Goal: Information Seeking & Learning: Learn about a topic

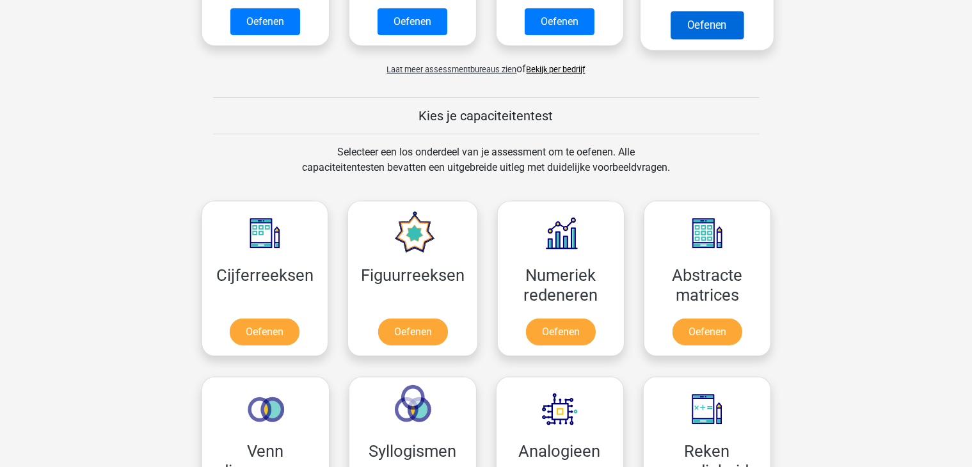
scroll to position [512, 0]
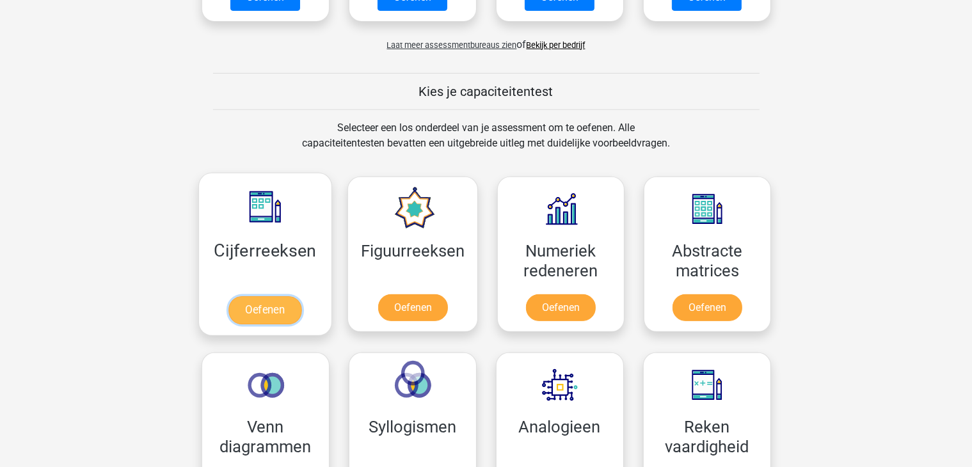
click at [257, 307] on link "Oefenen" at bounding box center [264, 310] width 73 height 28
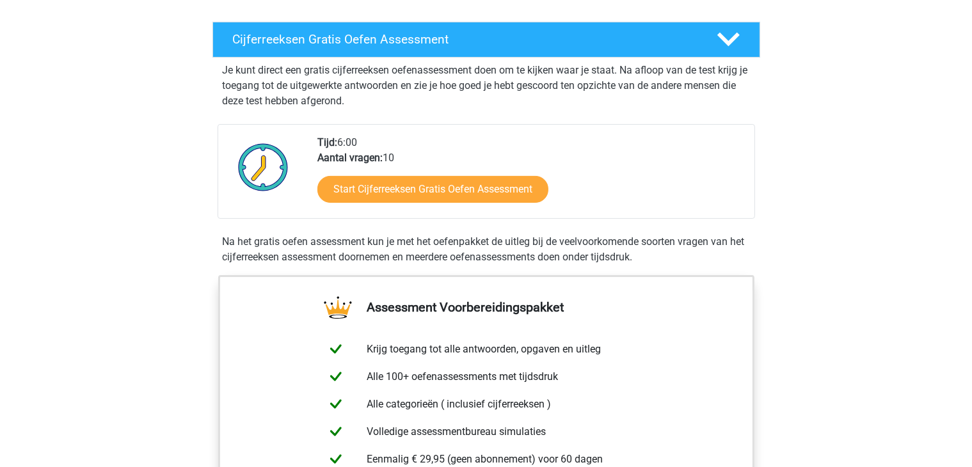
scroll to position [230, 0]
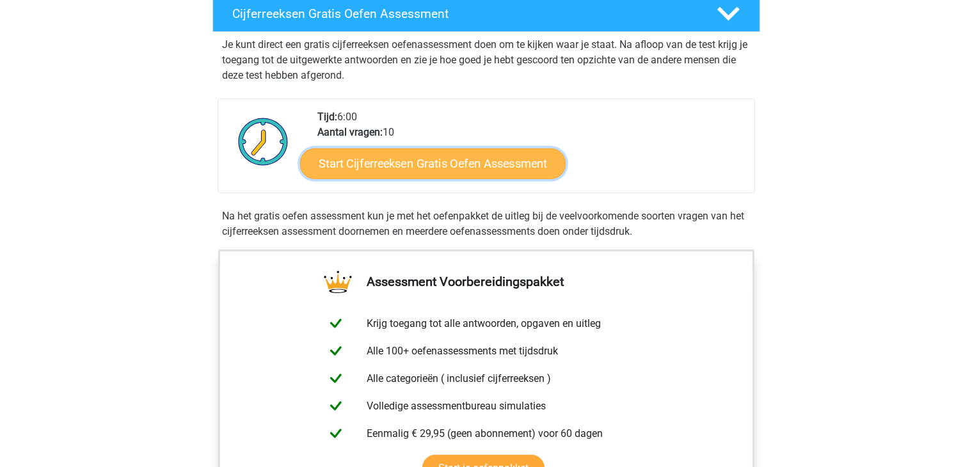
click at [419, 179] on link "Start Cijferreeksen Gratis Oefen Assessment" at bounding box center [433, 163] width 266 height 31
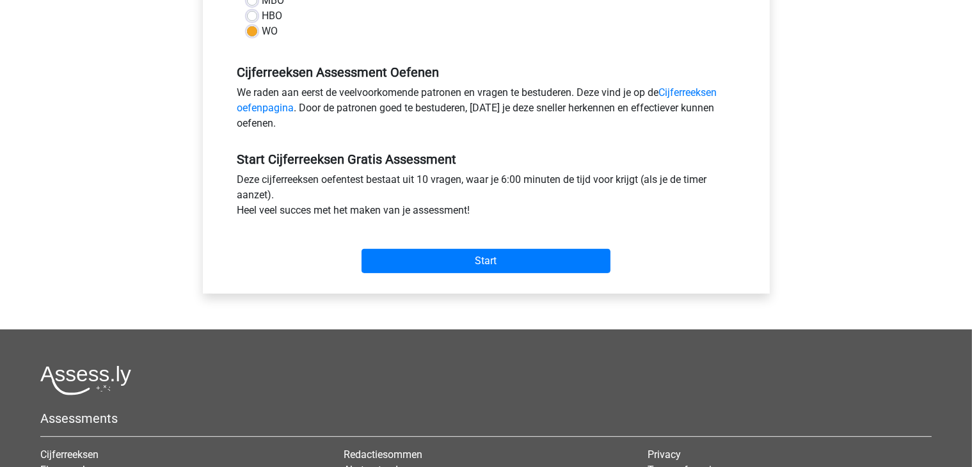
scroll to position [333, 0]
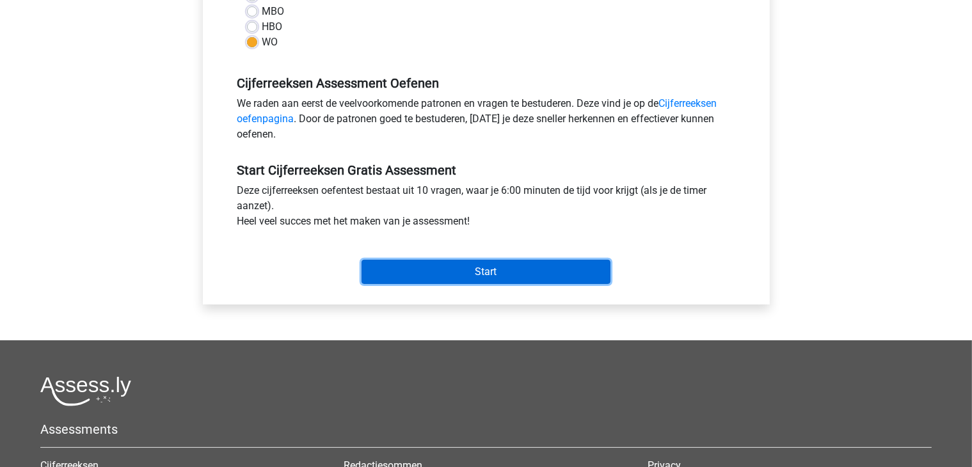
click at [471, 271] on input "Start" at bounding box center [486, 272] width 249 height 24
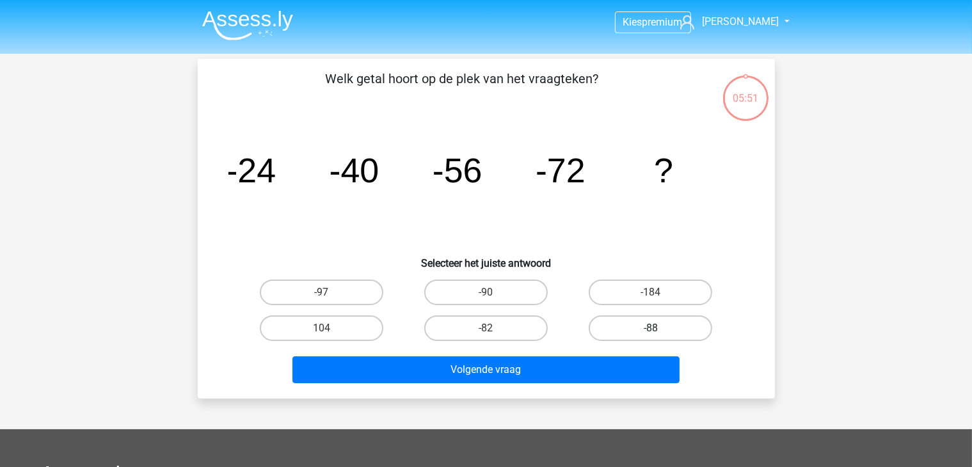
click at [611, 331] on label "-88" at bounding box center [651, 329] width 124 height 26
click at [651, 331] on input "-88" at bounding box center [655, 332] width 8 height 8
radio input "true"
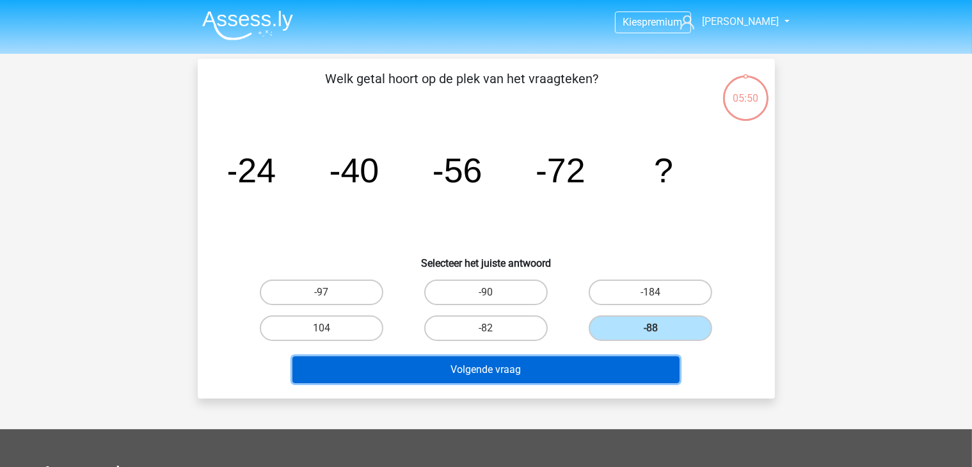
click at [565, 372] on button "Volgende vraag" at bounding box center [485, 369] width 387 height 27
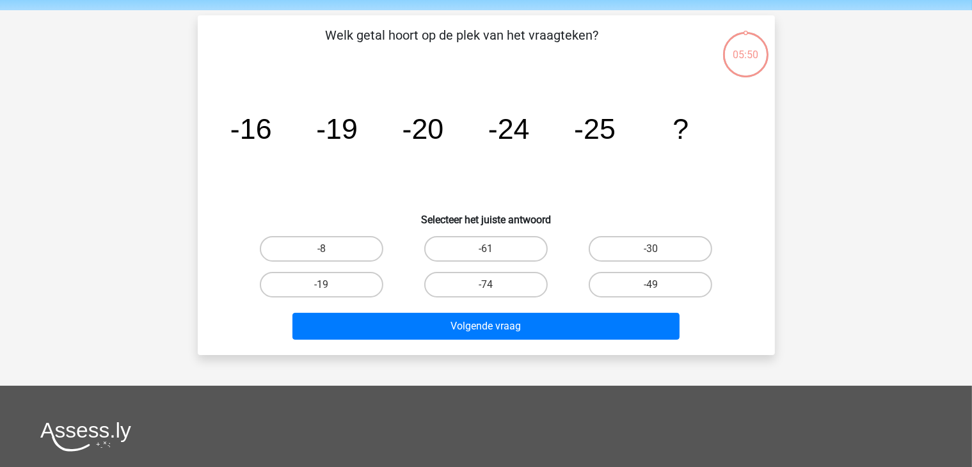
scroll to position [59, 0]
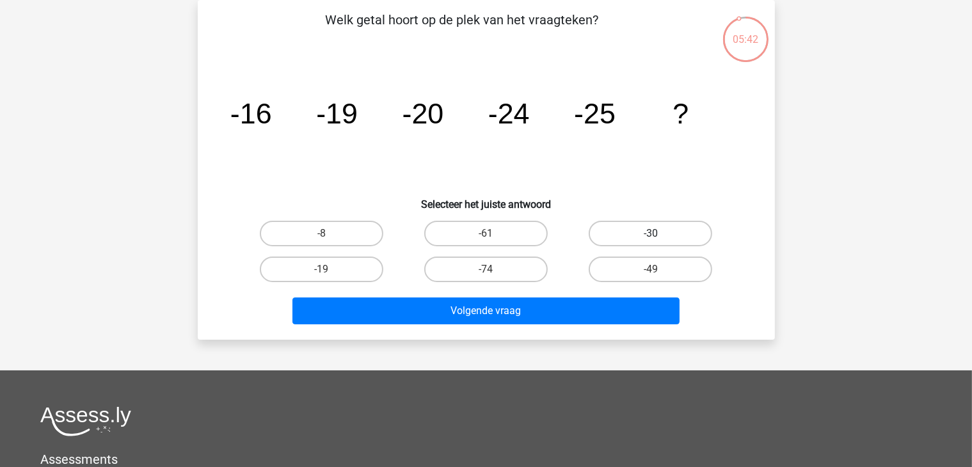
click at [611, 223] on label "-30" at bounding box center [651, 234] width 124 height 26
click at [651, 234] on input "-30" at bounding box center [655, 238] width 8 height 8
radio input "true"
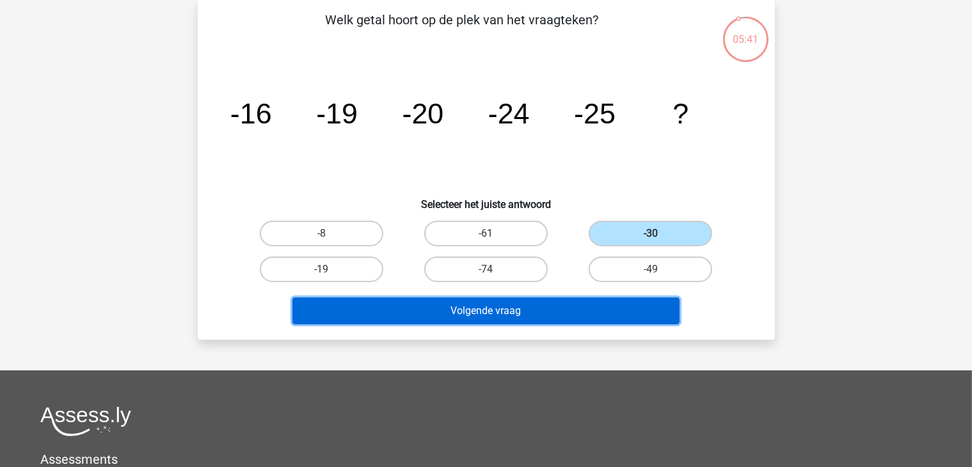
click at [545, 318] on button "Volgende vraag" at bounding box center [485, 311] width 387 height 27
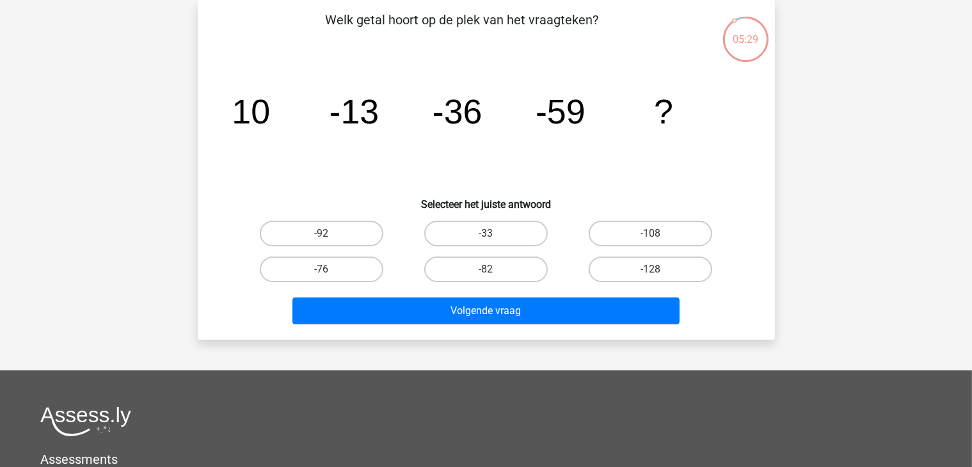
click at [487, 271] on input "-82" at bounding box center [490, 273] width 8 height 8
radio input "true"
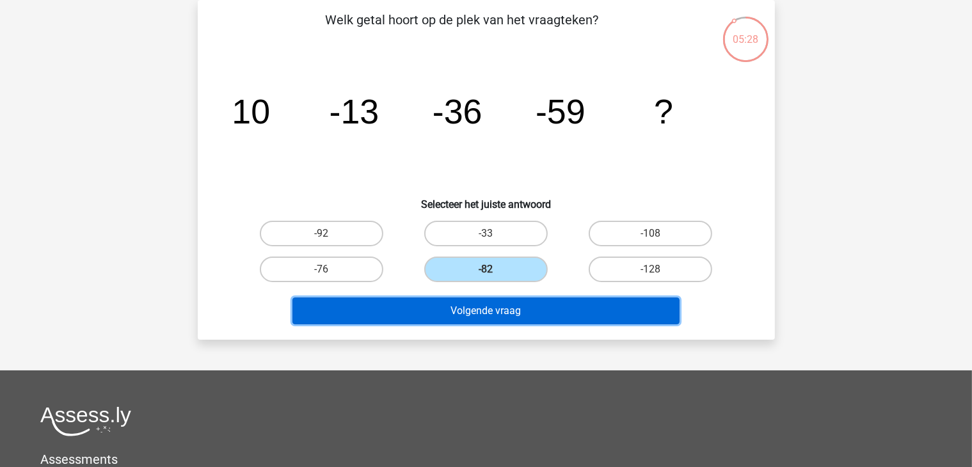
click at [470, 310] on button "Volgende vraag" at bounding box center [485, 311] width 387 height 27
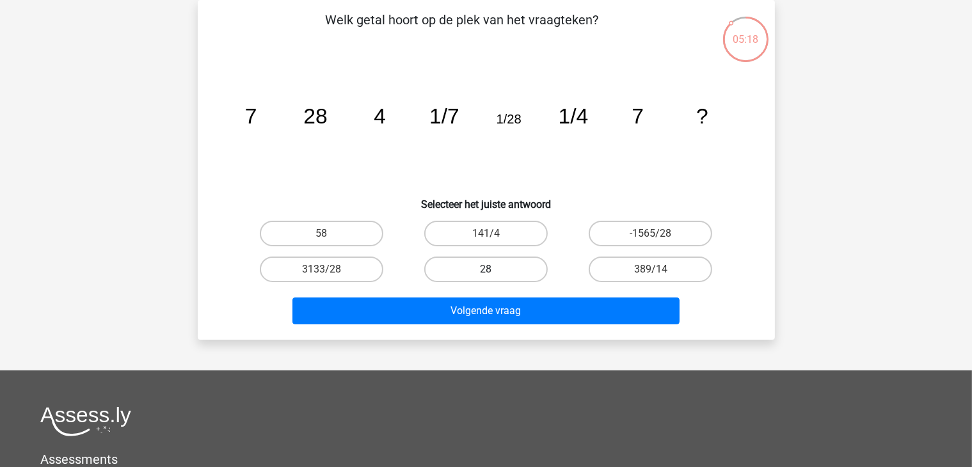
click at [509, 266] on label "28" at bounding box center [486, 270] width 124 height 26
click at [494, 269] on input "28" at bounding box center [490, 273] width 8 height 8
radio input "true"
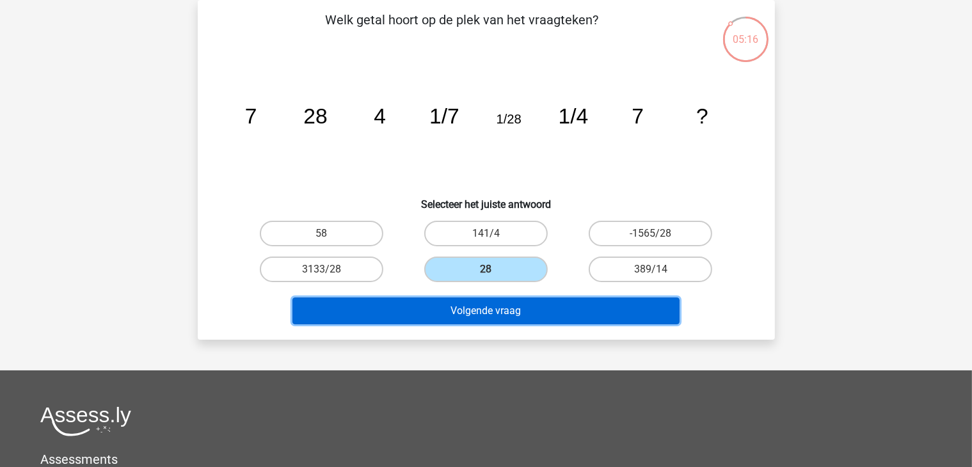
click at [474, 314] on button "Volgende vraag" at bounding box center [485, 311] width 387 height 27
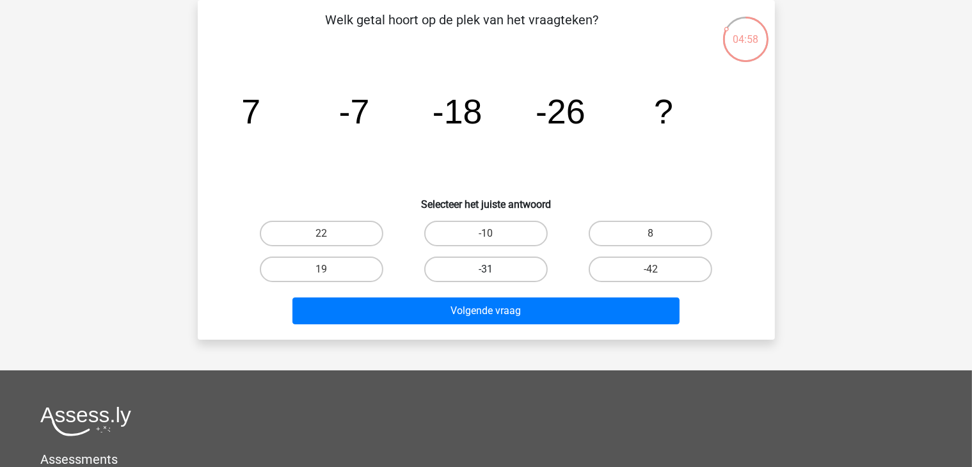
click at [499, 270] on label "-31" at bounding box center [486, 270] width 124 height 26
click at [494, 270] on input "-31" at bounding box center [490, 273] width 8 height 8
radio input "true"
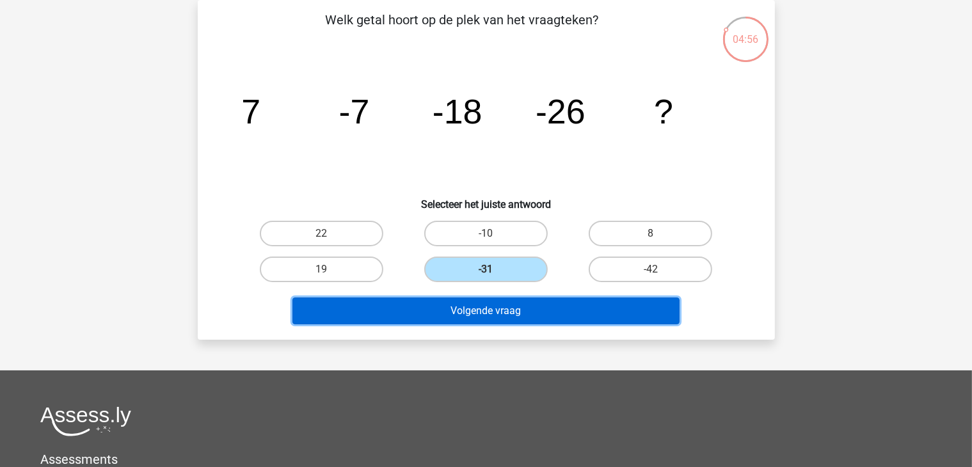
click at [483, 305] on button "Volgende vraag" at bounding box center [485, 311] width 387 height 27
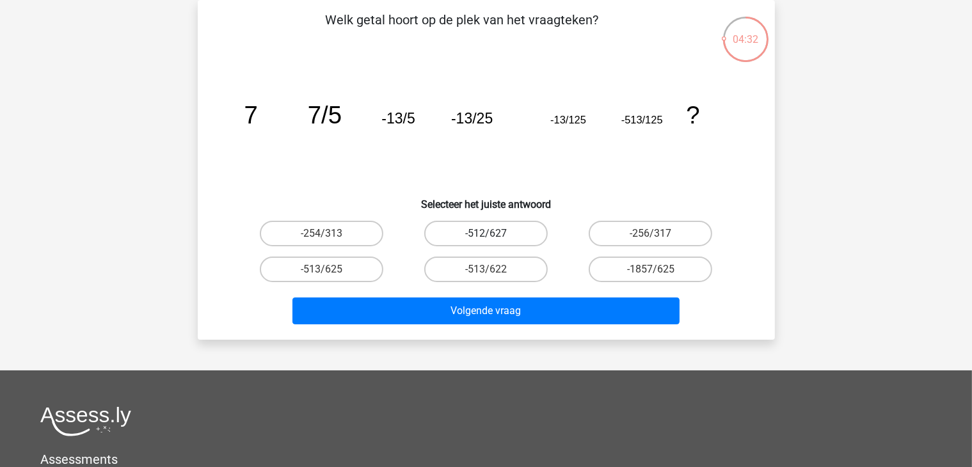
click at [471, 227] on label "-512/627" at bounding box center [486, 234] width 124 height 26
click at [486, 234] on input "-512/627" at bounding box center [490, 238] width 8 height 8
radio input "true"
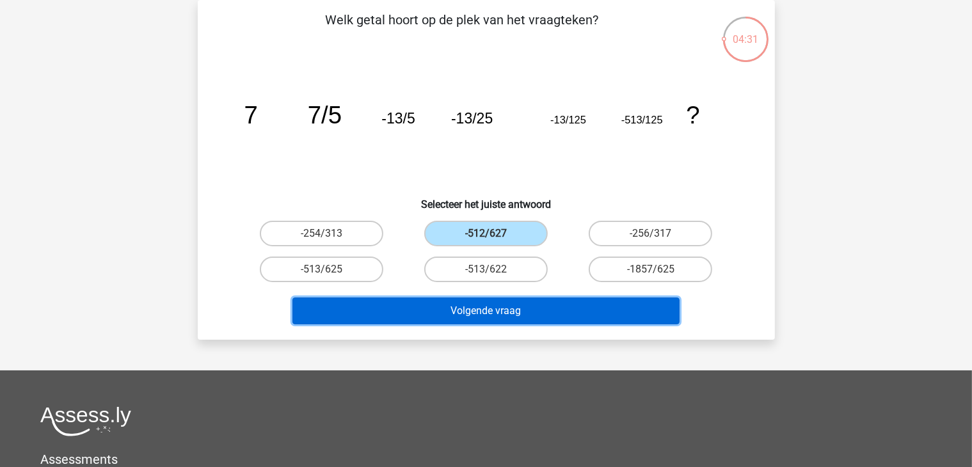
click at [467, 311] on button "Volgende vraag" at bounding box center [485, 311] width 387 height 27
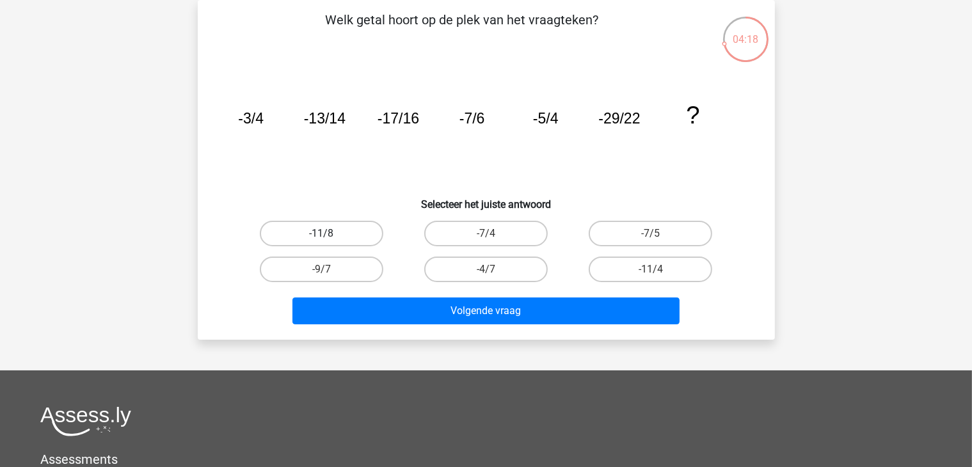
click at [364, 234] on label "-11/8" at bounding box center [322, 234] width 124 height 26
click at [330, 234] on input "-11/8" at bounding box center [325, 238] width 8 height 8
radio input "true"
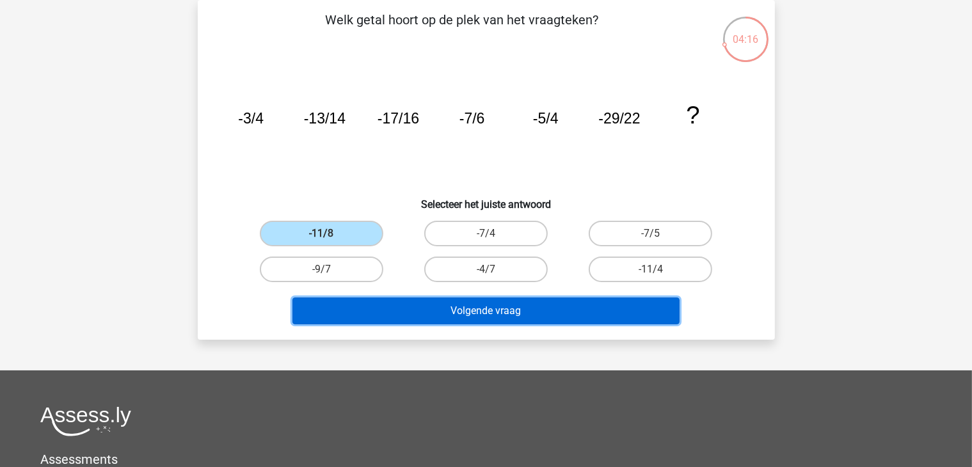
click at [443, 304] on button "Volgende vraag" at bounding box center [485, 311] width 387 height 27
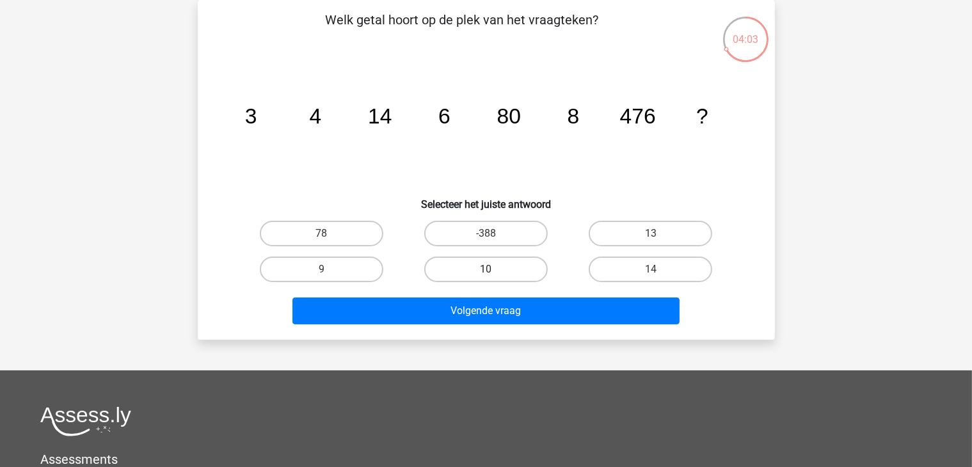
click at [464, 264] on label "10" at bounding box center [486, 270] width 124 height 26
click at [486, 269] on input "10" at bounding box center [490, 273] width 8 height 8
radio input "true"
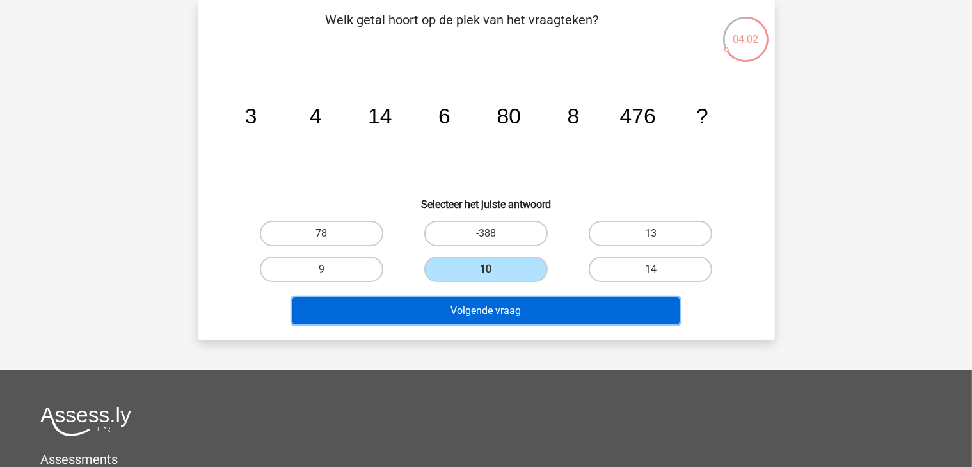
click at [470, 308] on button "Volgende vraag" at bounding box center [485, 311] width 387 height 27
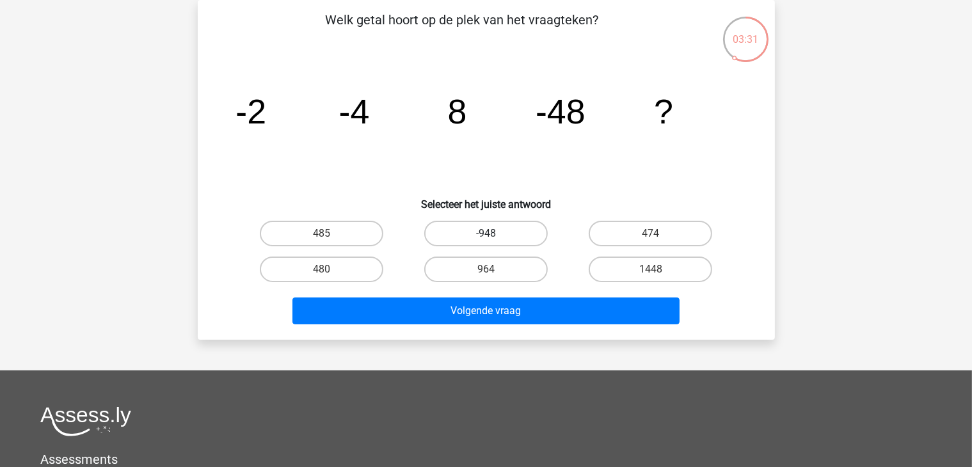
click at [479, 232] on label "-948" at bounding box center [486, 234] width 124 height 26
click at [486, 234] on input "-948" at bounding box center [490, 238] width 8 height 8
radio input "true"
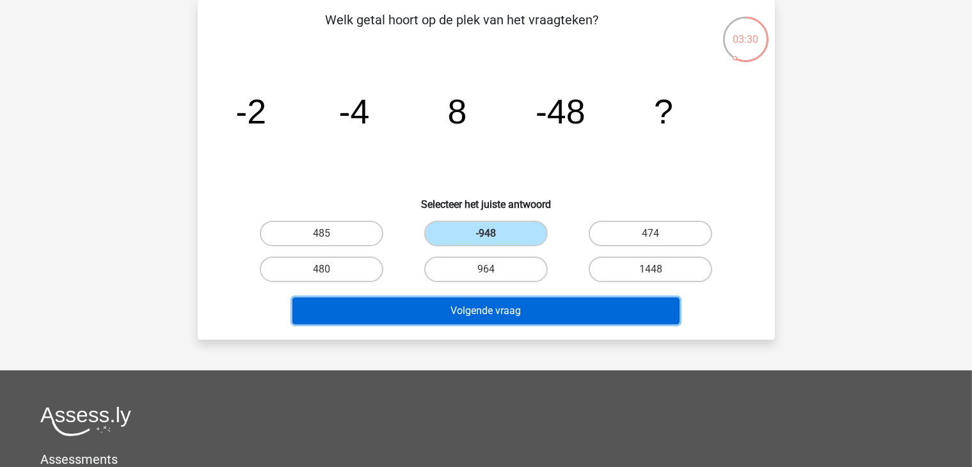
click at [463, 308] on button "Volgende vraag" at bounding box center [485, 311] width 387 height 27
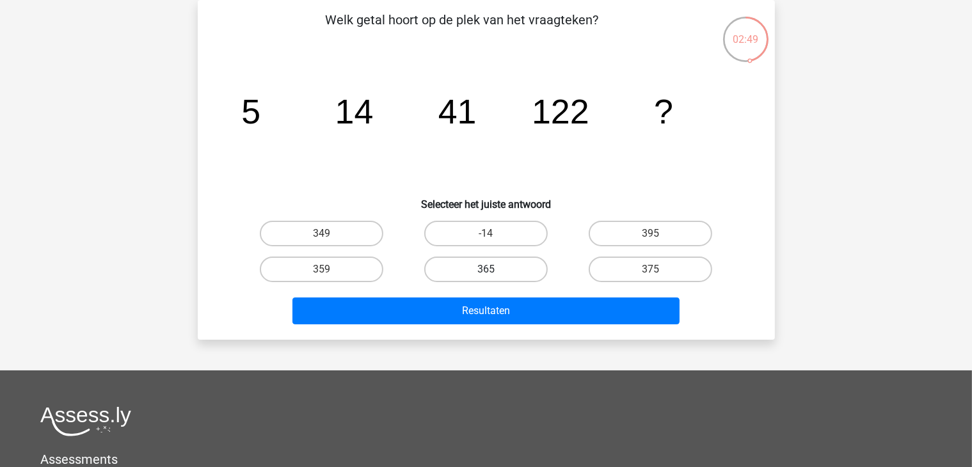
click at [508, 267] on label "365" at bounding box center [486, 270] width 124 height 26
click at [494, 269] on input "365" at bounding box center [490, 273] width 8 height 8
radio input "true"
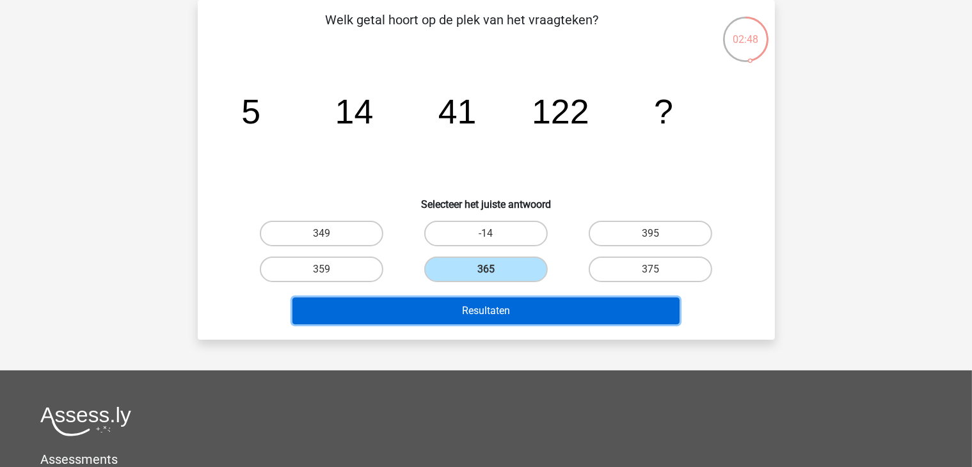
click at [486, 313] on button "Resultaten" at bounding box center [485, 311] width 387 height 27
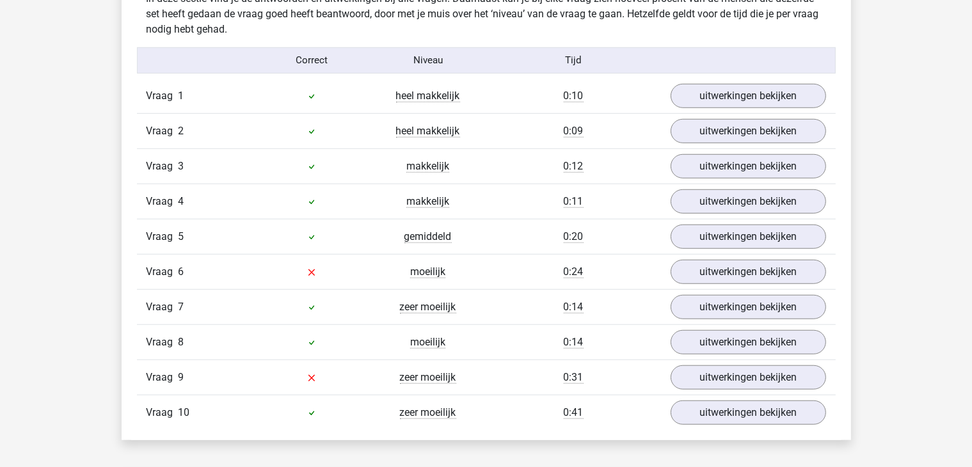
scroll to position [1050, 0]
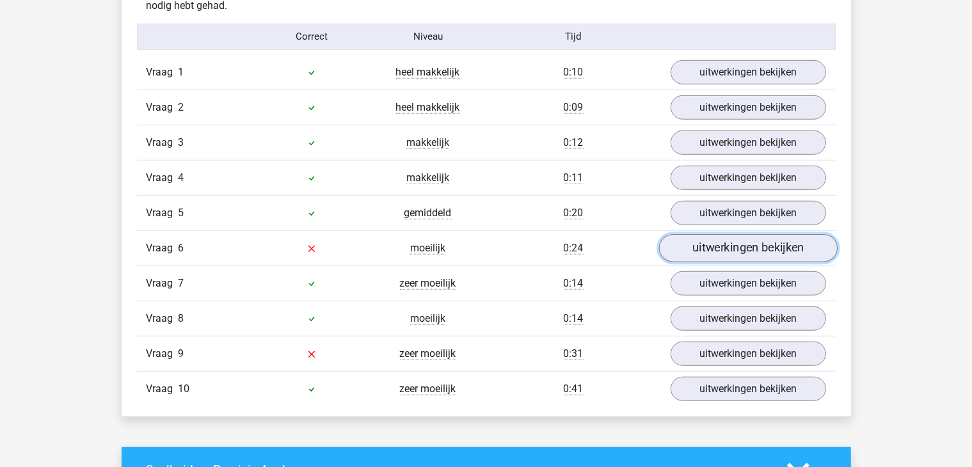
click at [727, 241] on link "uitwerkingen bekijken" at bounding box center [748, 248] width 179 height 28
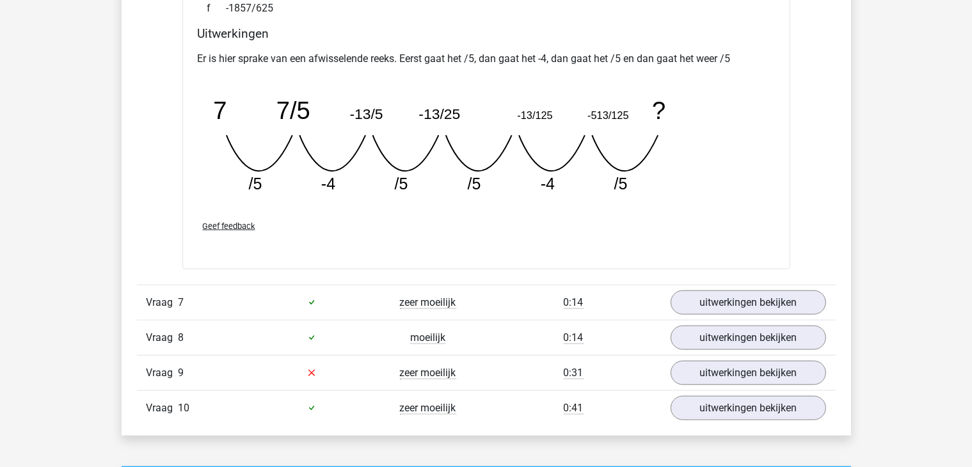
scroll to position [1587, 0]
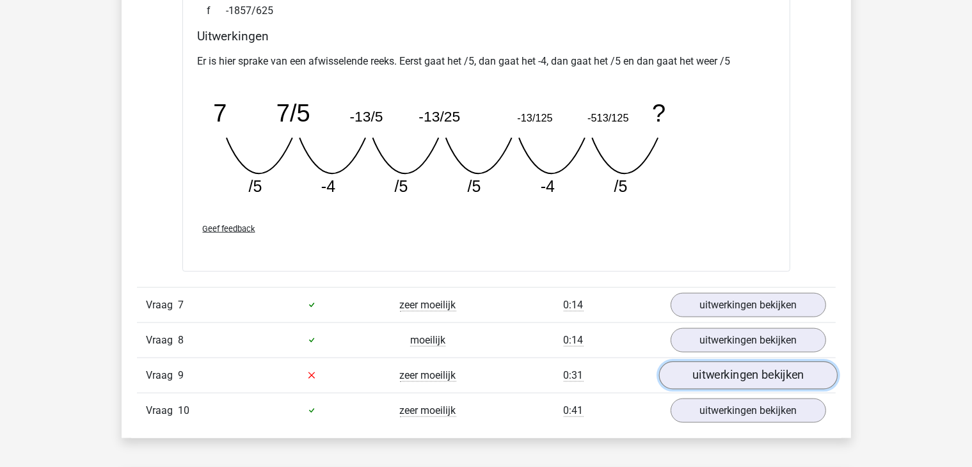
click at [705, 378] on link "uitwerkingen bekijken" at bounding box center [748, 376] width 179 height 28
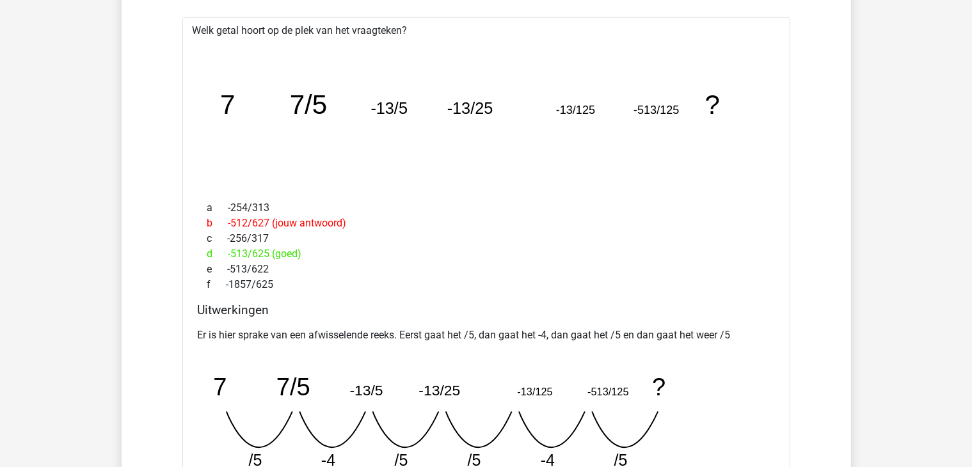
scroll to position [1178, 0]
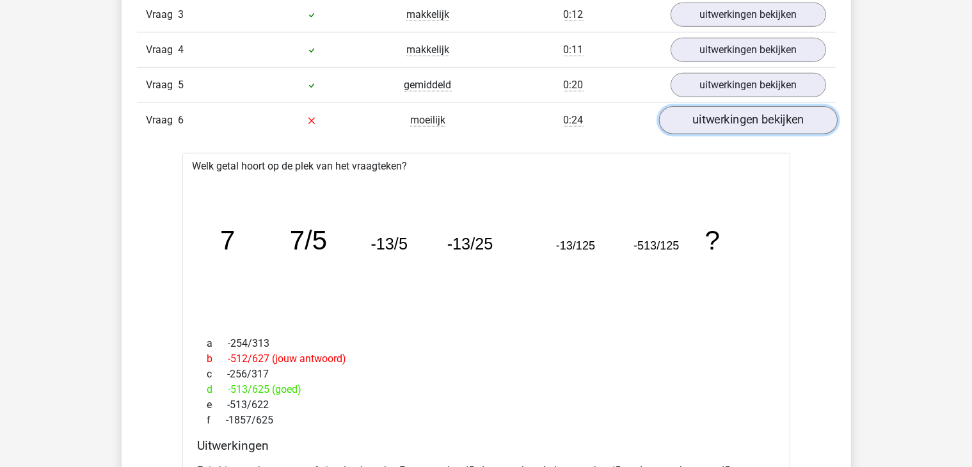
click at [750, 124] on link "uitwerkingen bekijken" at bounding box center [748, 120] width 179 height 28
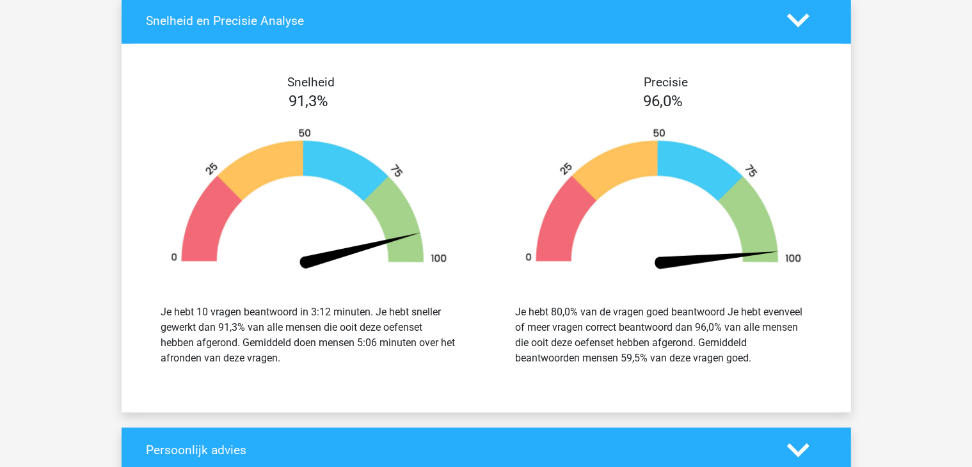
scroll to position [2278, 0]
